Goal: Task Accomplishment & Management: Manage account settings

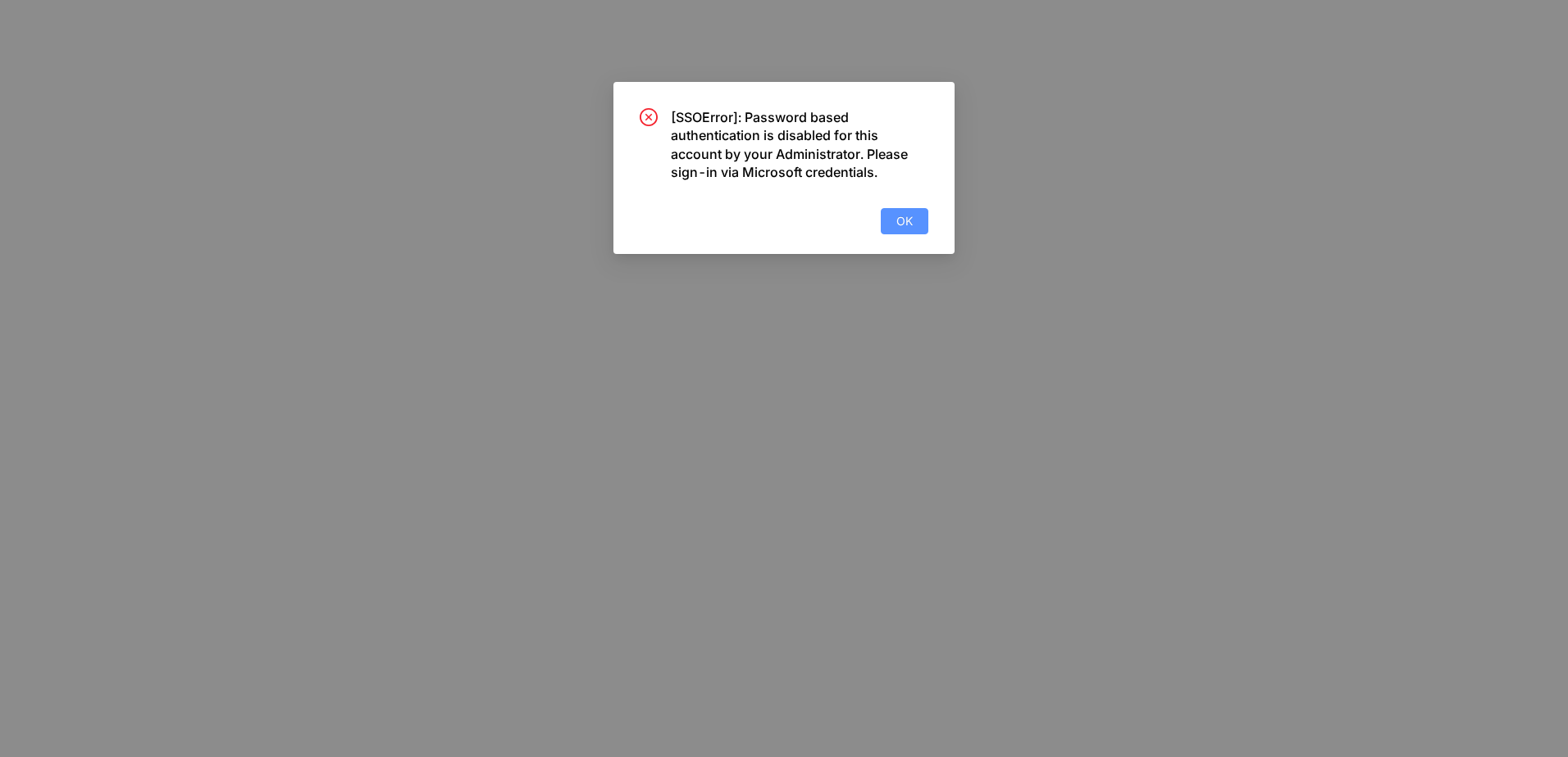
click at [912, 222] on span "OK" at bounding box center [904, 222] width 16 height 18
